Goal: Task Accomplishment & Management: Manage account settings

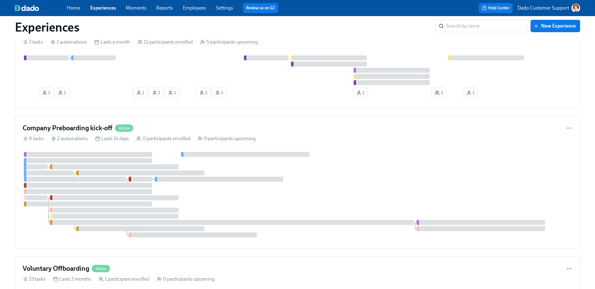
scroll to position [724, 0]
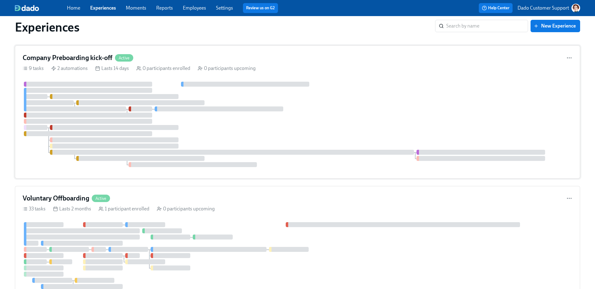
click at [176, 109] on div at bounding box center [219, 109] width 128 height 5
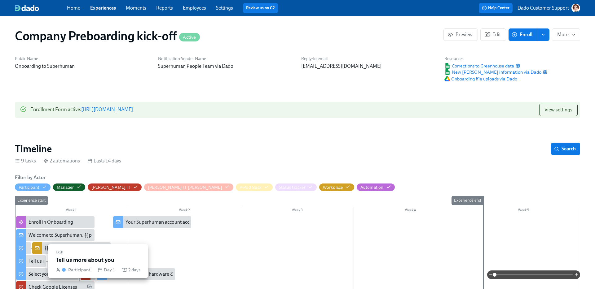
click at [38, 261] on div "Tell us more about you" at bounding box center [52, 261] width 48 height 7
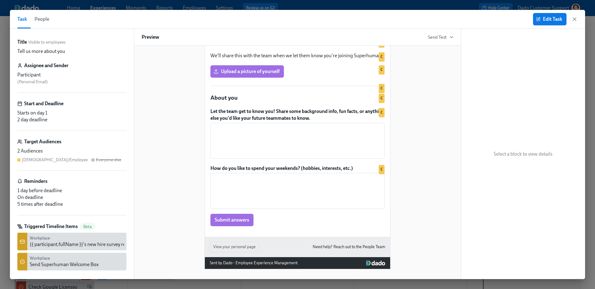
scroll to position [239, 0]
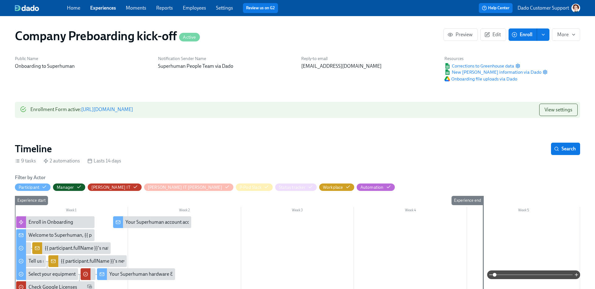
drag, startPoint x: 227, startPoint y: 150, endPoint x: 21, endPoint y: 21, distance: 243.3
drag, startPoint x: 405, startPoint y: 51, endPoint x: 208, endPoint y: 7, distance: 201.6
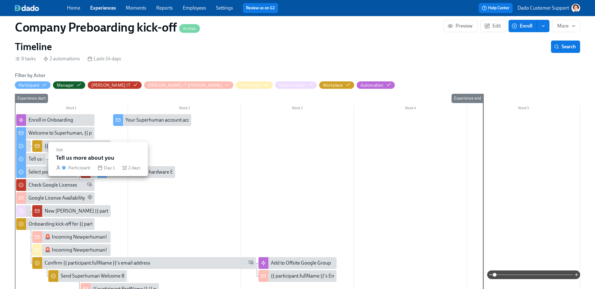
click at [33, 161] on div "Tell us more about you" at bounding box center [52, 159] width 48 height 7
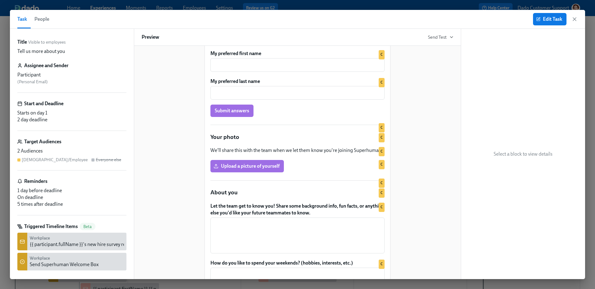
scroll to position [239, 0]
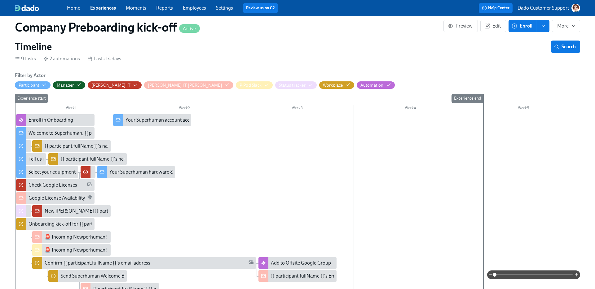
click at [76, 157] on div "{{ participant.fullName }}'s new hire survey responses" at bounding box center [117, 159] width 113 height 7
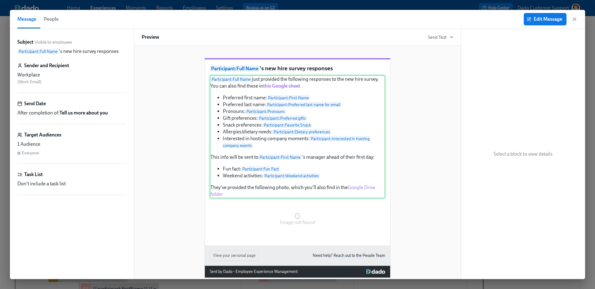
click at [333, 124] on div "Participant : Full Name just provided the following responses to the new hire s…" at bounding box center [297, 136] width 175 height 123
click at [545, 18] on span "Edit Message" at bounding box center [545, 19] width 34 height 6
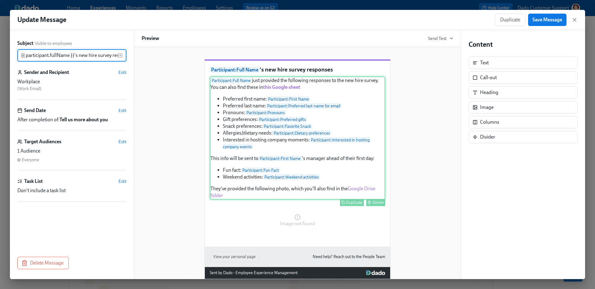
scroll to position [0, 16]
click at [326, 142] on div "Participant : Full Name just provided the following responses to the new hire s…" at bounding box center [297, 137] width 175 height 123
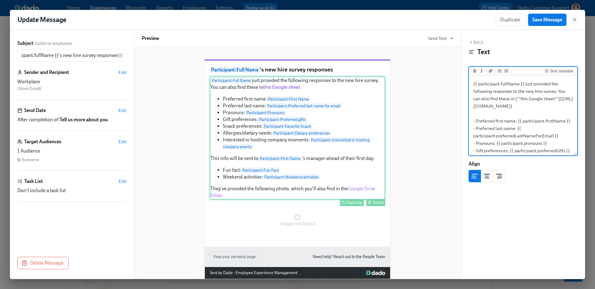
scroll to position [0, 0]
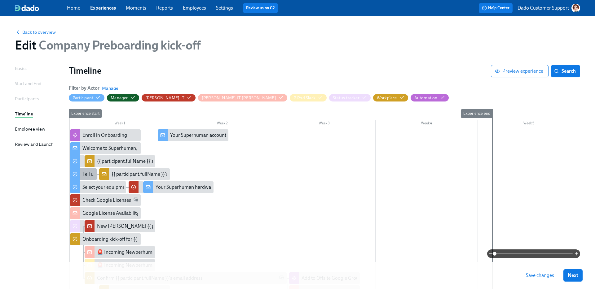
click at [87, 174] on div "Tell us more about you" at bounding box center [106, 174] width 48 height 7
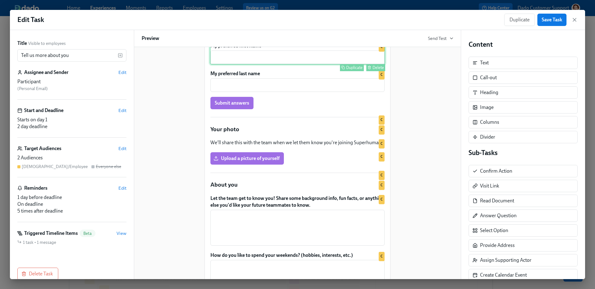
scroll to position [165, 0]
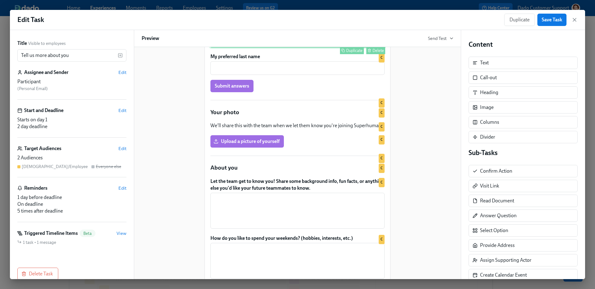
click at [252, 214] on div "Let the team get to know you! Share some background info, fun facts, or anythin…" at bounding box center [297, 203] width 175 height 52
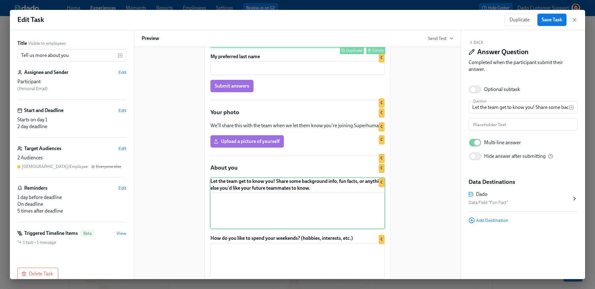
scroll to position [240, 0]
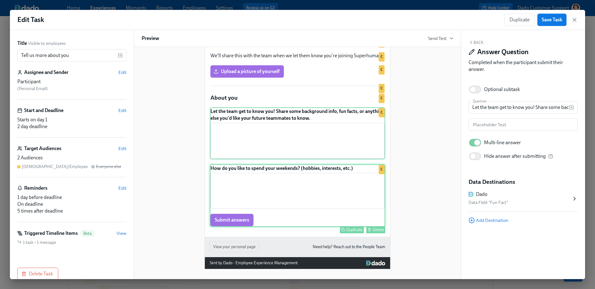
click at [266, 180] on div "How do you like to spend your weekends? (hobbies, interests, etc.) ​ Submit ans…" at bounding box center [297, 195] width 175 height 63
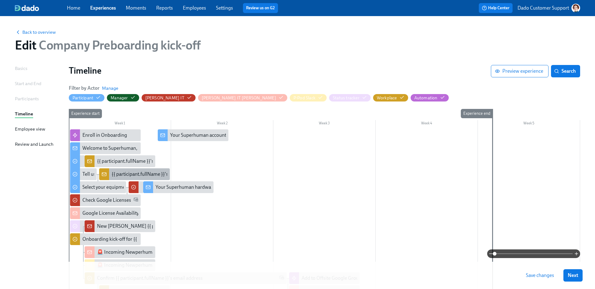
click at [127, 174] on div "{{ participant.fullName }}'s new hire survey responses" at bounding box center [167, 174] width 113 height 7
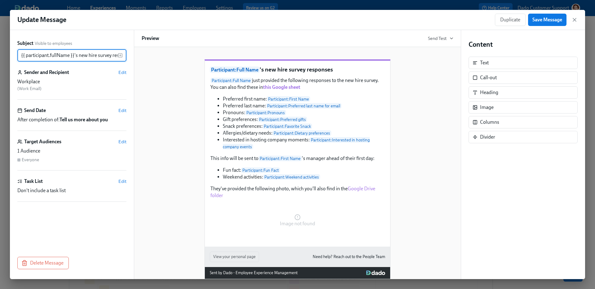
scroll to position [0, 16]
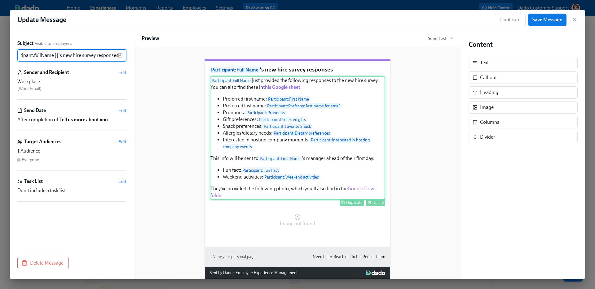
click at [268, 150] on div "Participant : Full Name just provided the following responses to the new hire s…" at bounding box center [297, 137] width 175 height 123
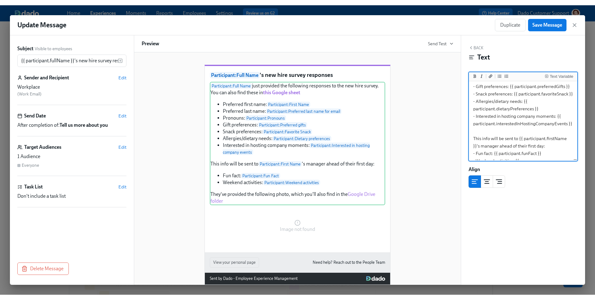
scroll to position [69, 0]
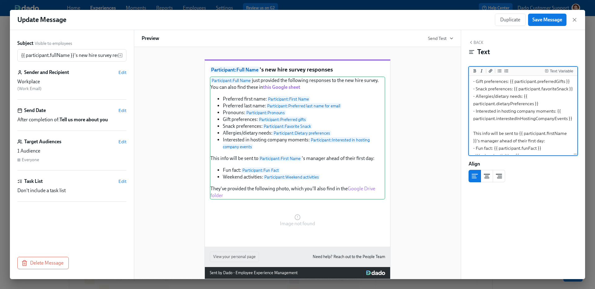
drag, startPoint x: 473, startPoint y: 94, endPoint x: 480, endPoint y: 104, distance: 12.2
click at [480, 105] on textarea "{{ participant.fullName }} just provided the following responses to the new hir…" at bounding box center [523, 104] width 106 height 192
drag, startPoint x: 472, startPoint y: 88, endPoint x: 573, endPoint y: 136, distance: 111.9
click at [573, 136] on textarea "{{ participant.fullName }} just provided the following responses to the new hir…" at bounding box center [523, 104] width 106 height 192
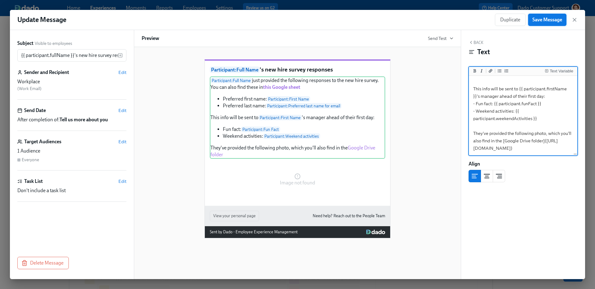
type textarea "{{ participant.fullName }} just provided the following responses to the new hir…"
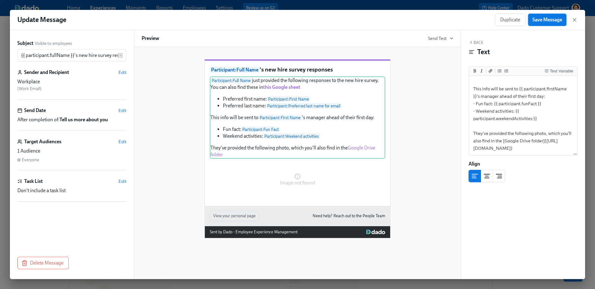
click at [549, 21] on span "Save Message" at bounding box center [547, 20] width 30 height 6
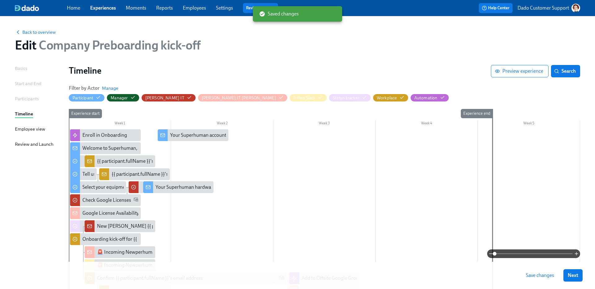
click at [540, 277] on span "Save changes" at bounding box center [540, 276] width 28 height 6
click at [24, 31] on span "Back to overview" at bounding box center [35, 32] width 41 height 6
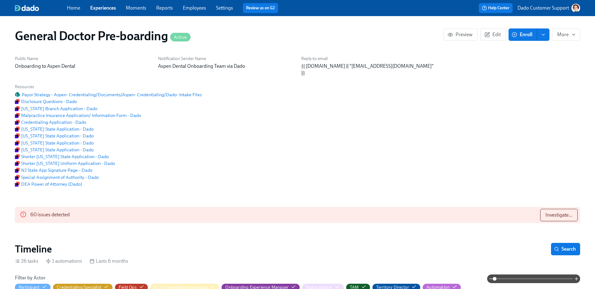
scroll to position [0, 15577]
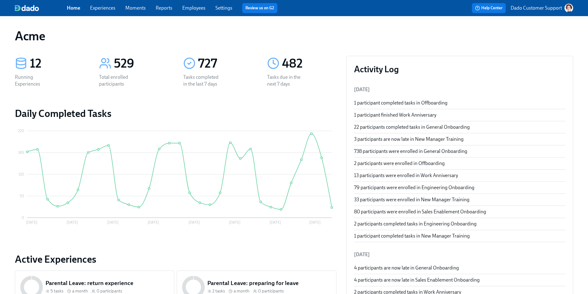
click at [102, 11] on span "Experiences" at bounding box center [102, 8] width 25 height 7
click at [102, 8] on link "Experiences" at bounding box center [102, 8] width 25 height 6
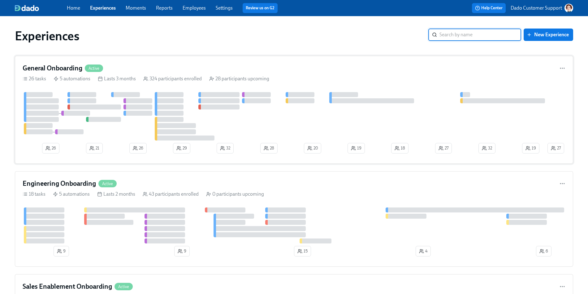
click at [134, 83] on div "General Onboarding Active 26 tasks 5 automations Lasts 3 months 324 participant…" at bounding box center [294, 110] width 559 height 108
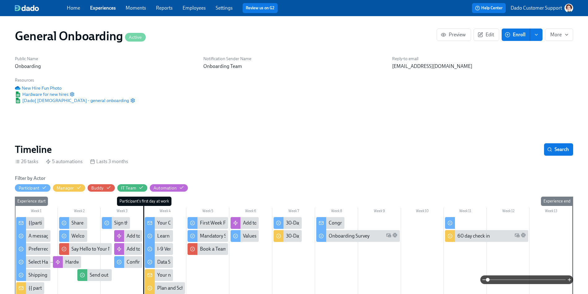
scroll to position [0, 6848]
click at [97, 7] on link "Experiences" at bounding box center [103, 8] width 26 height 6
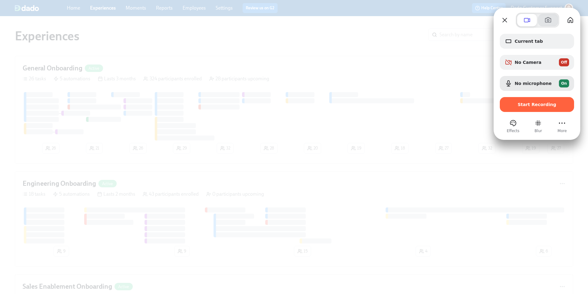
click at [555, 19] on button at bounding box center [549, 20] width 20 height 12
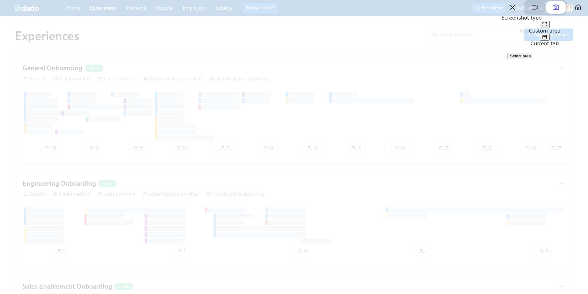
click at [531, 11] on span at bounding box center [534, 7] width 7 height 7
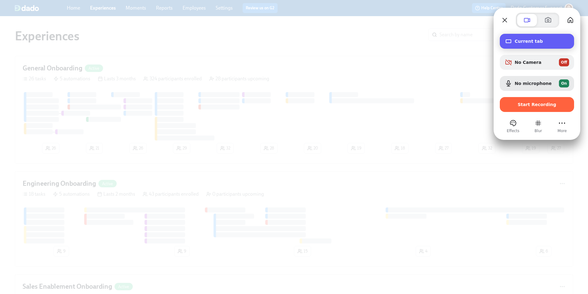
click at [519, 39] on span "Current tab" at bounding box center [542, 41] width 55 height 5
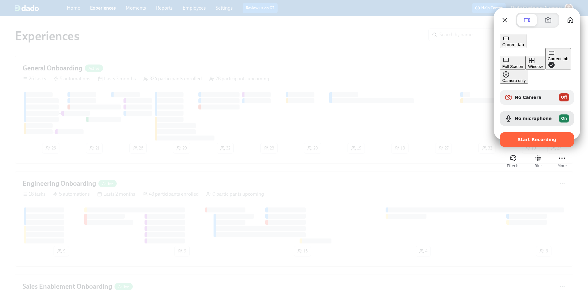
click at [500, 56] on button "Full Screen" at bounding box center [513, 63] width 26 height 14
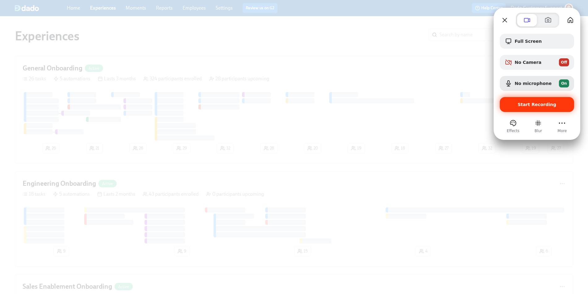
click at [539, 100] on div "Start Recording" at bounding box center [537, 104] width 74 height 15
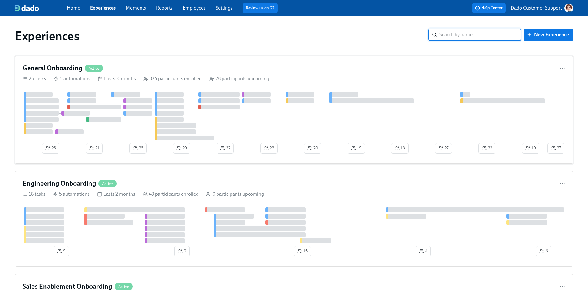
click at [115, 71] on div "General Onboarding Active" at bounding box center [294, 67] width 543 height 9
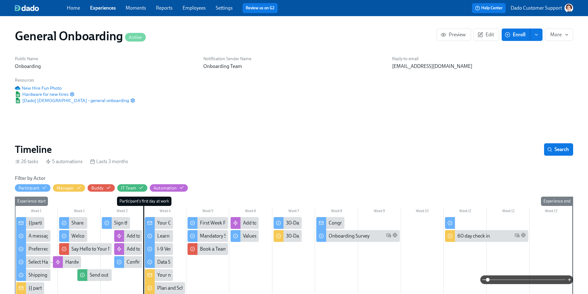
scroll to position [0, 6848]
